Goal: Navigation & Orientation: Find specific page/section

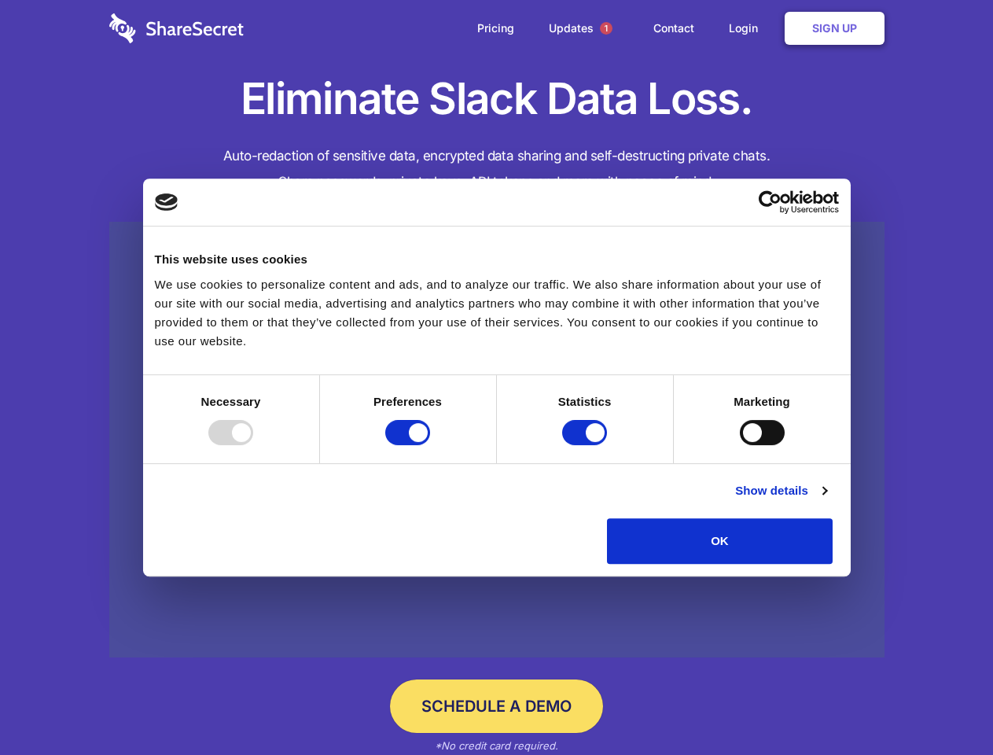
click at [253, 445] on div at bounding box center [230, 432] width 45 height 25
click at [430, 445] on input "Preferences" at bounding box center [407, 432] width 45 height 25
checkbox input "false"
click at [586, 445] on input "Statistics" at bounding box center [584, 432] width 45 height 25
checkbox input "false"
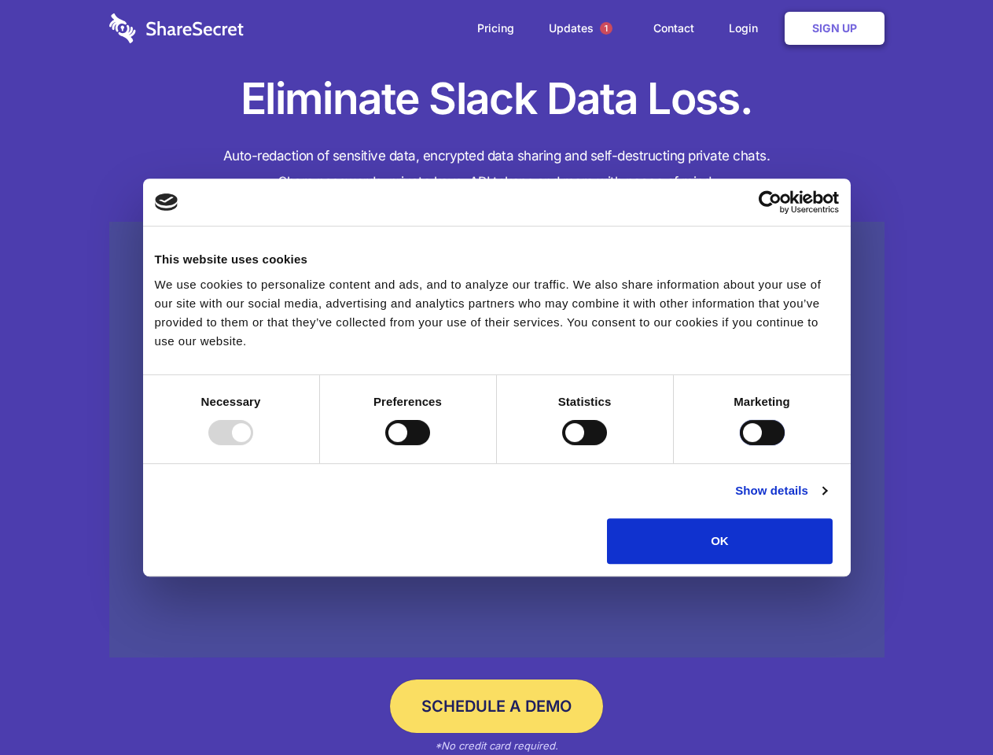
click at [740, 445] on input "Marketing" at bounding box center [762, 432] width 45 height 25
checkbox input "true"
click at [826, 500] on link "Show details" at bounding box center [780, 490] width 91 height 19
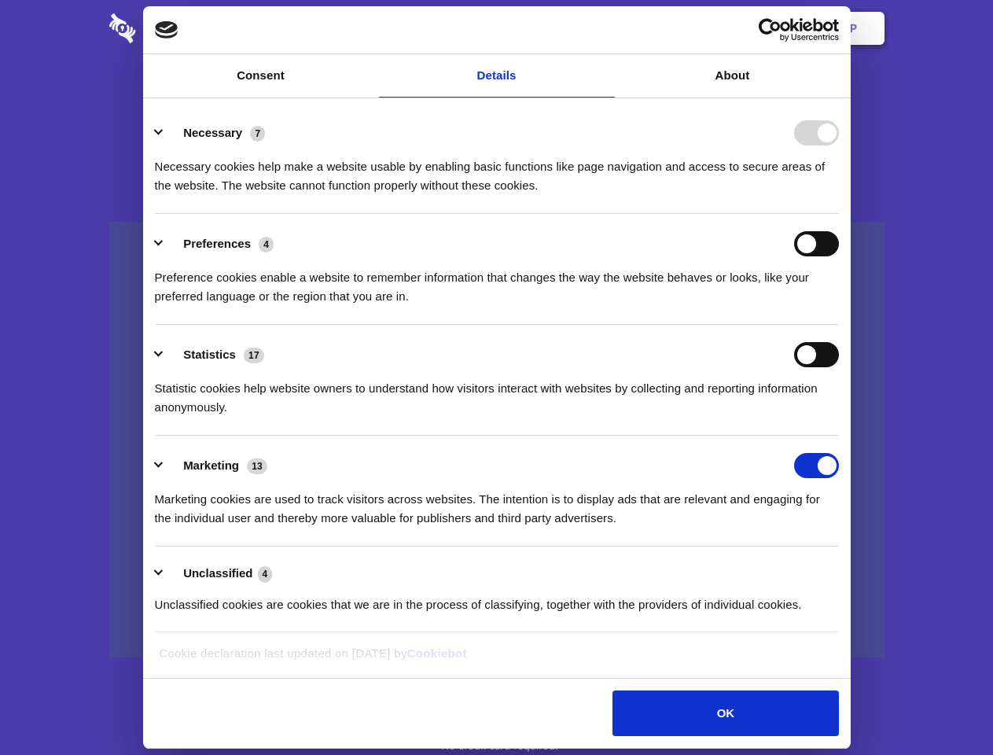
click at [839, 214] on li "Necessary 7 Necessary cookies help make a website usable by enabling basic func…" at bounding box center [497, 158] width 684 height 111
click at [605, 28] on span "1" at bounding box center [606, 28] width 13 height 13
